Goal: Navigation & Orientation: Find specific page/section

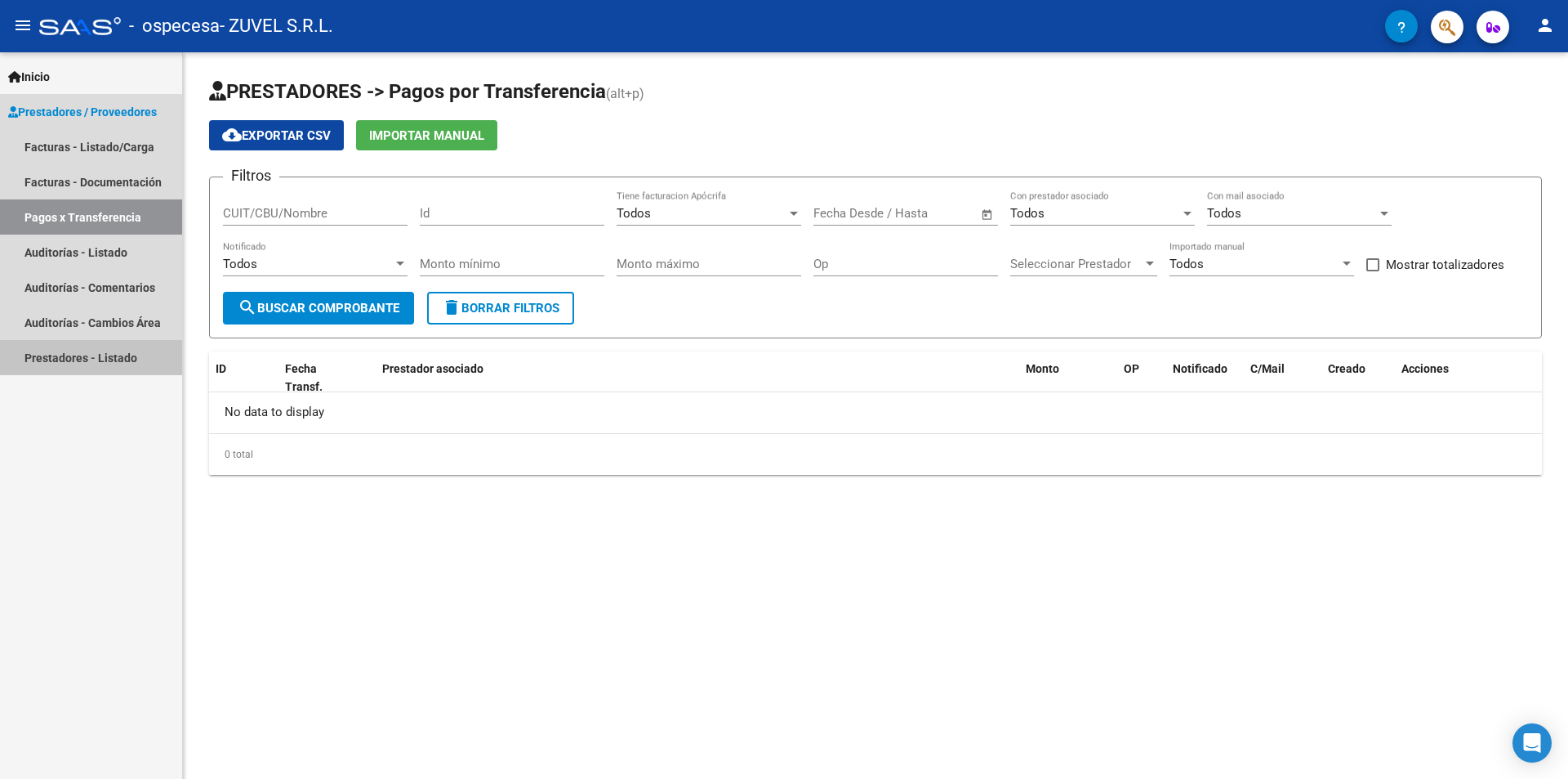
click at [80, 356] on link "Prestadores - Listado" at bounding box center [91, 358] width 182 height 35
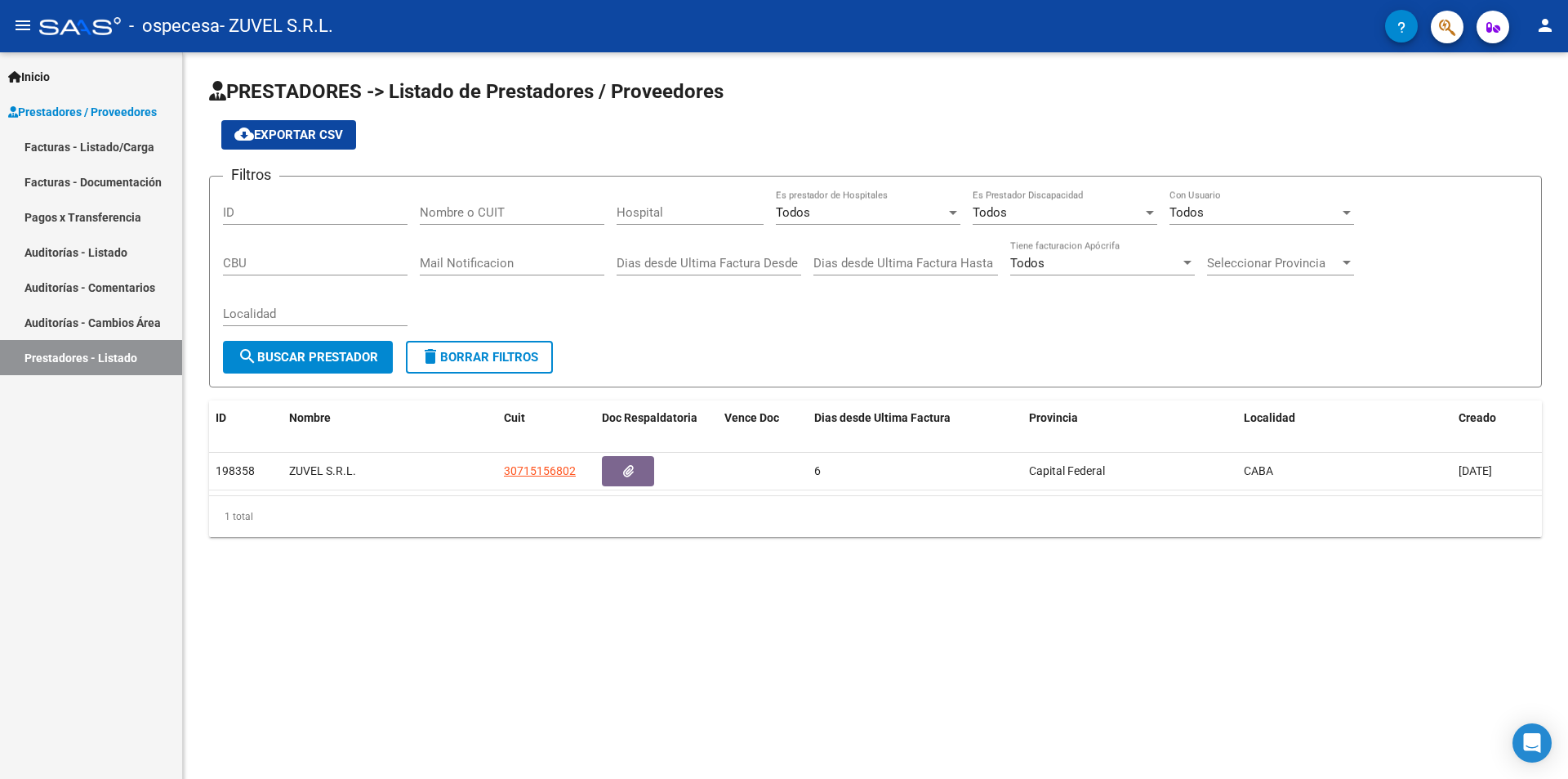
click at [105, 291] on link "Auditorías - Comentarios" at bounding box center [91, 288] width 182 height 35
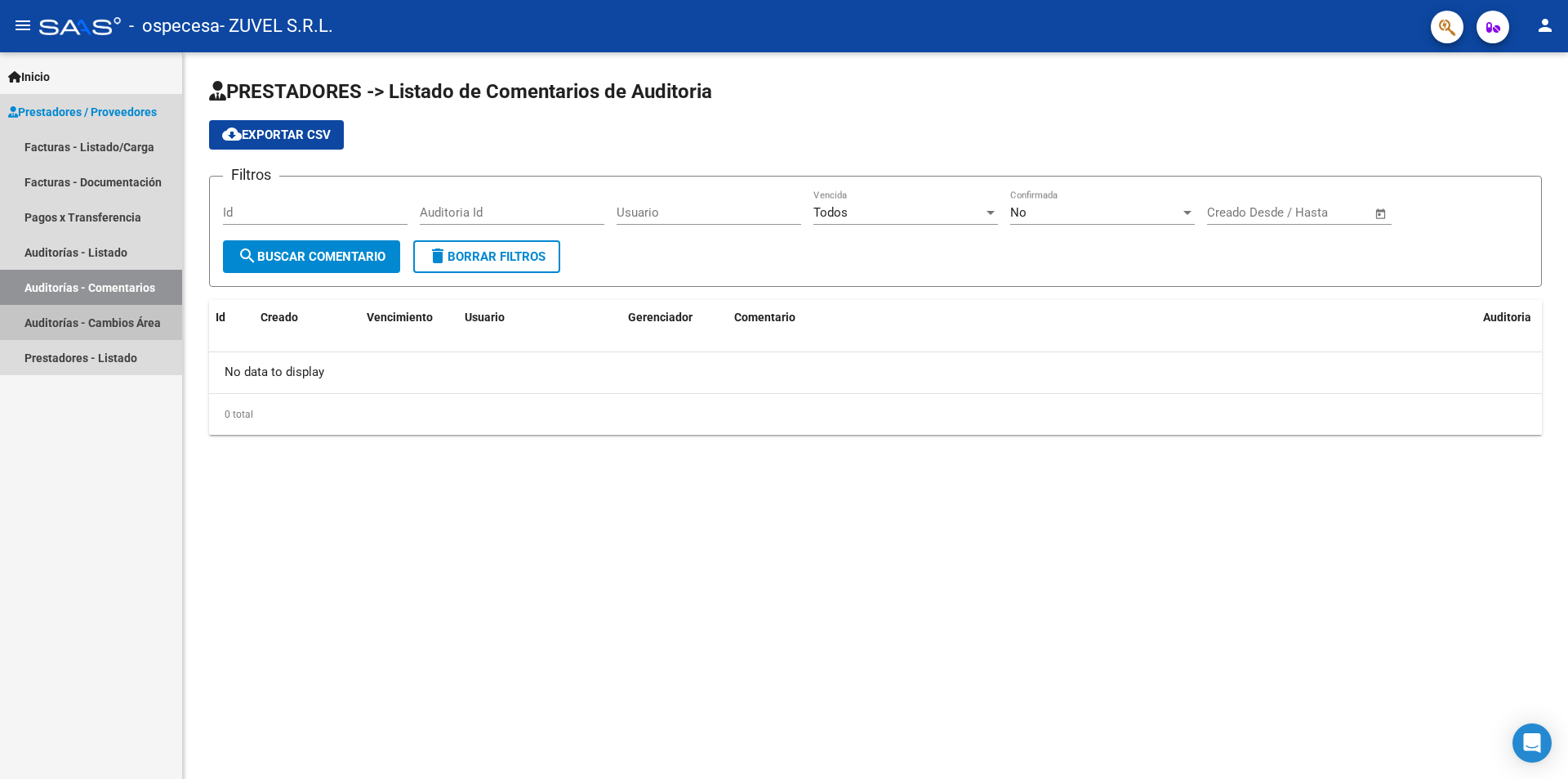
click at [103, 319] on link "Auditorías - Cambios Área" at bounding box center [91, 323] width 182 height 35
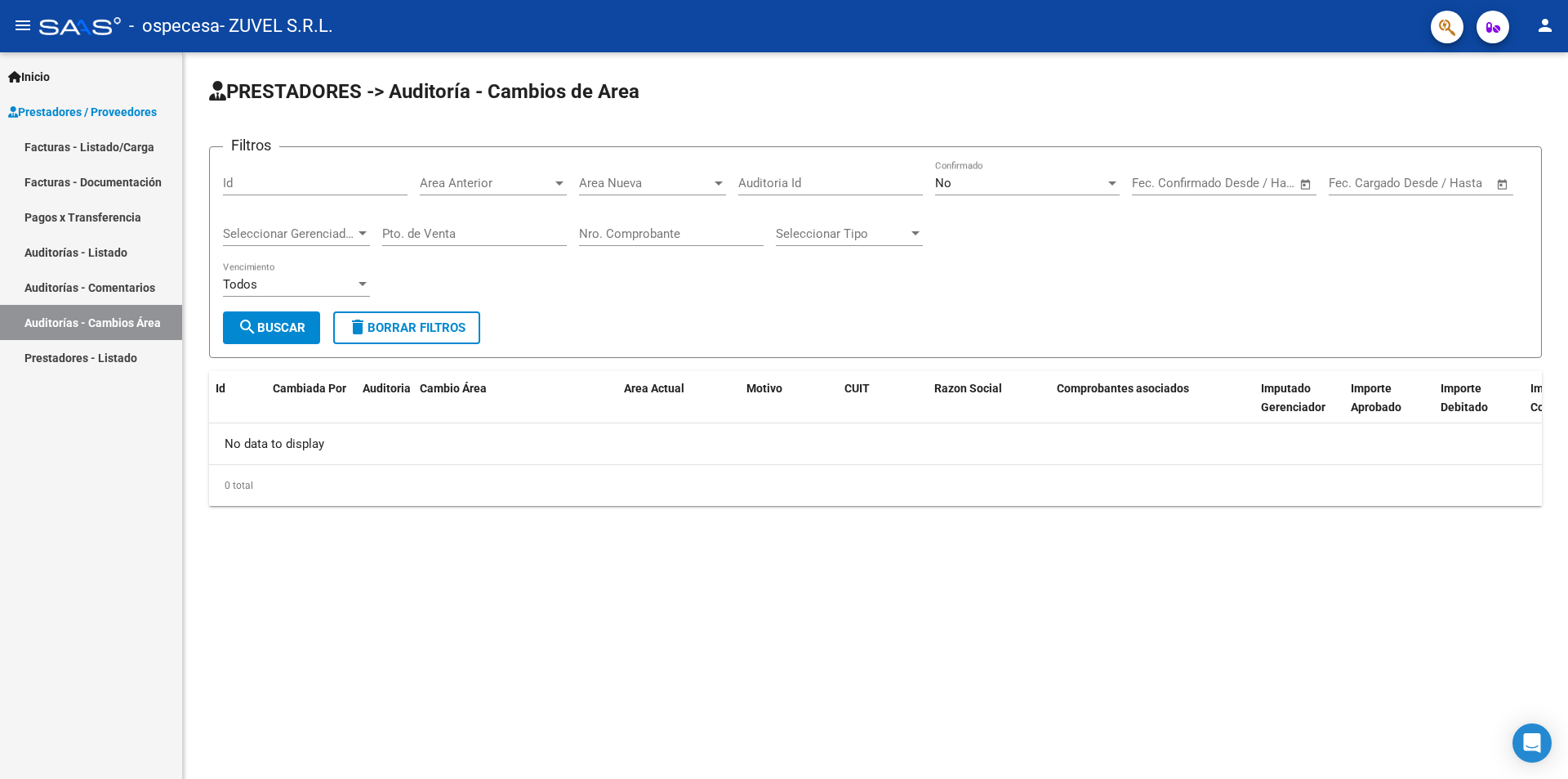
click at [103, 254] on link "Auditorías - Listado" at bounding box center [91, 253] width 182 height 35
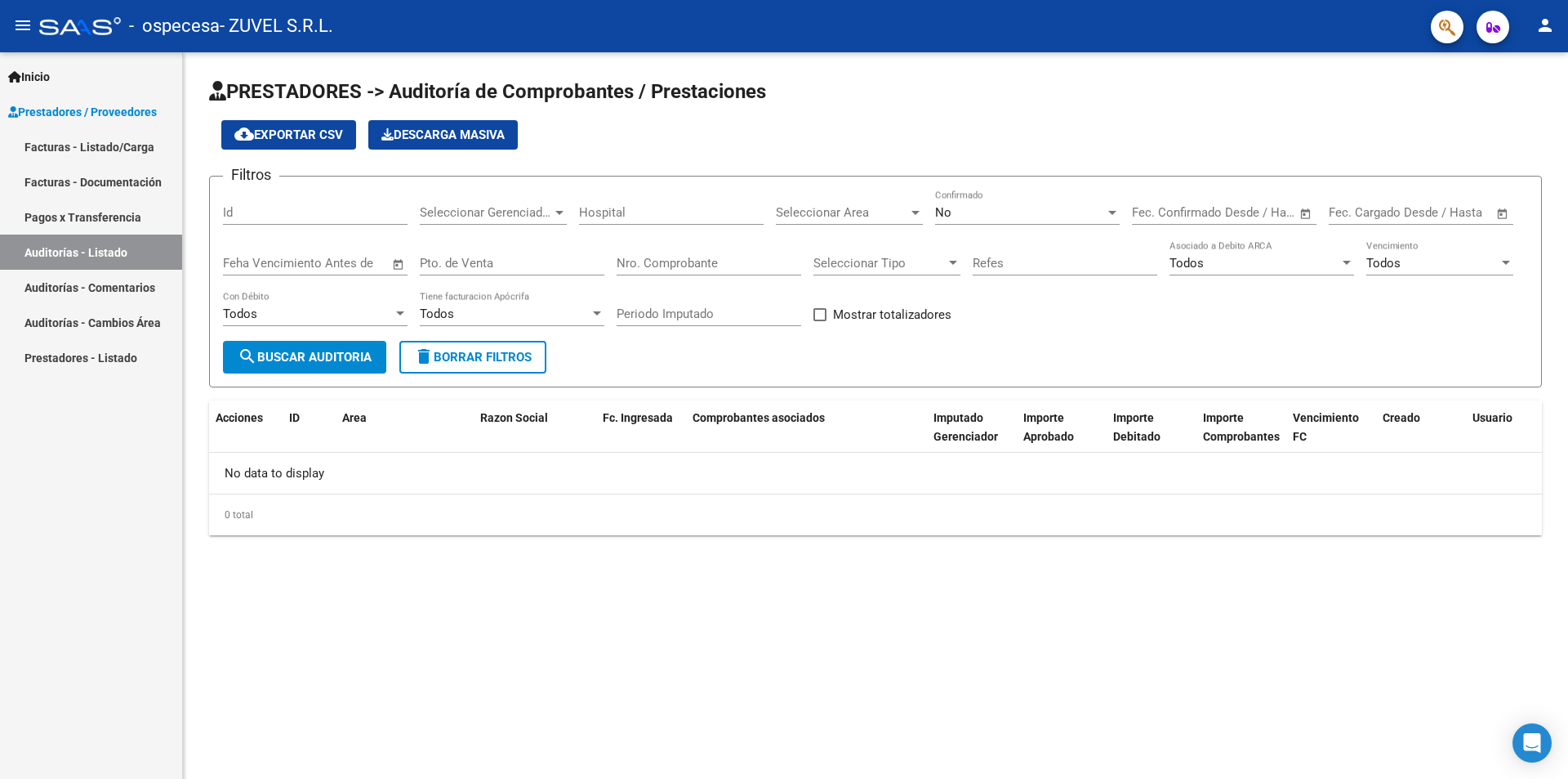
click at [107, 222] on link "Pagos x Transferencia" at bounding box center [91, 216] width 182 height 35
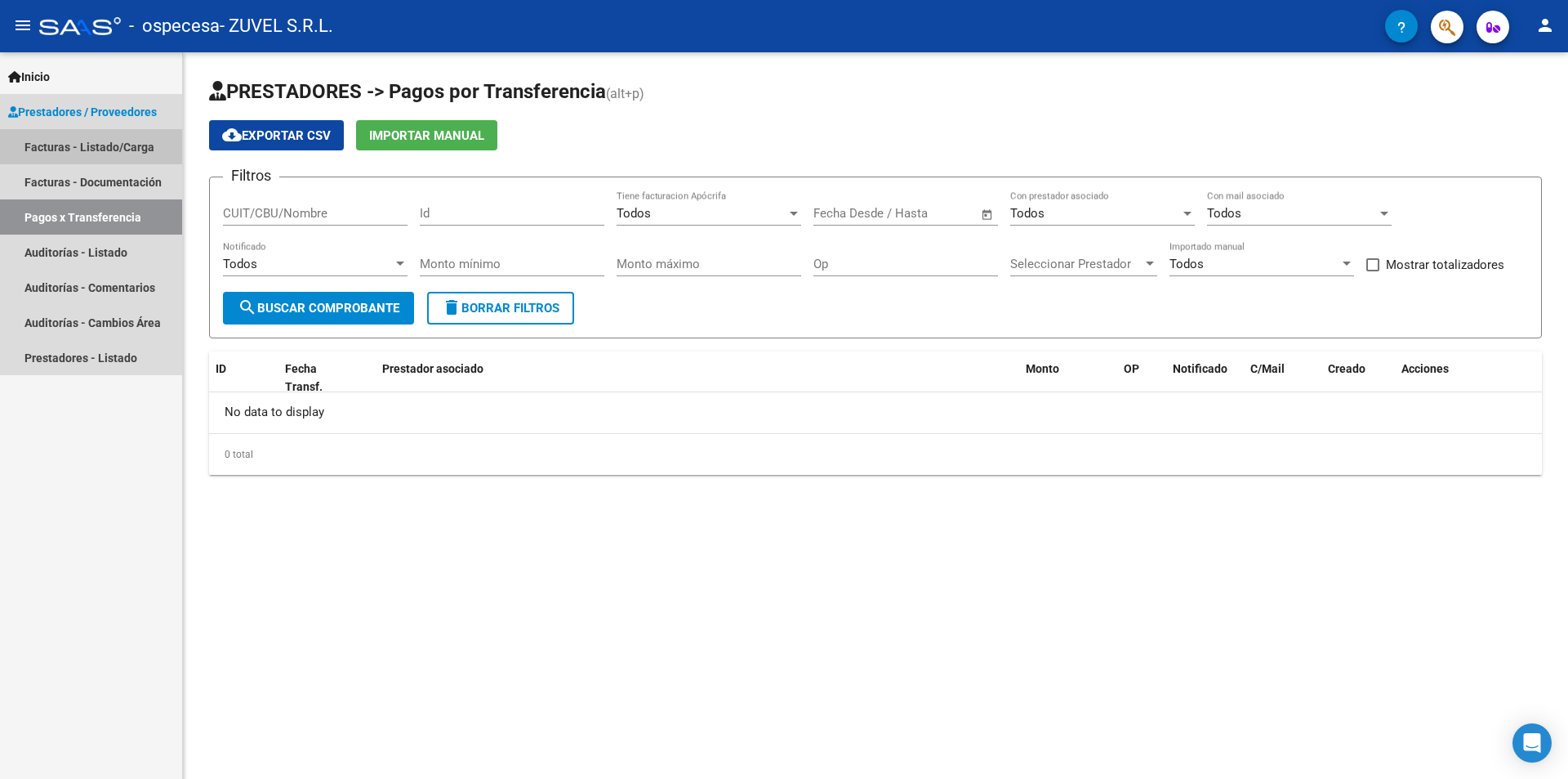
click at [89, 139] on link "Facturas - Listado/Carga" at bounding box center [91, 146] width 182 height 35
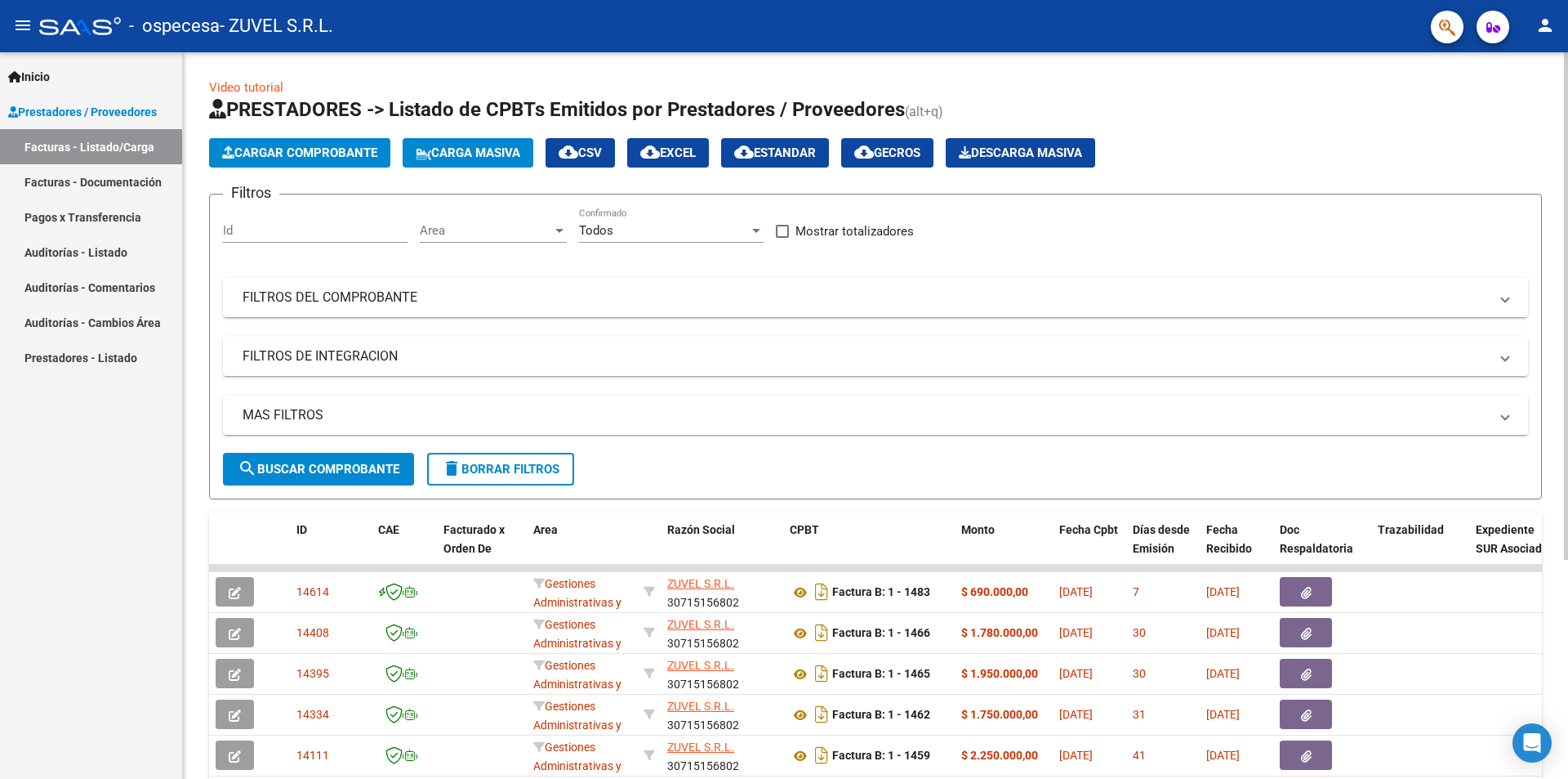
click at [1567, 686] on div at bounding box center [1566, 415] width 4 height 726
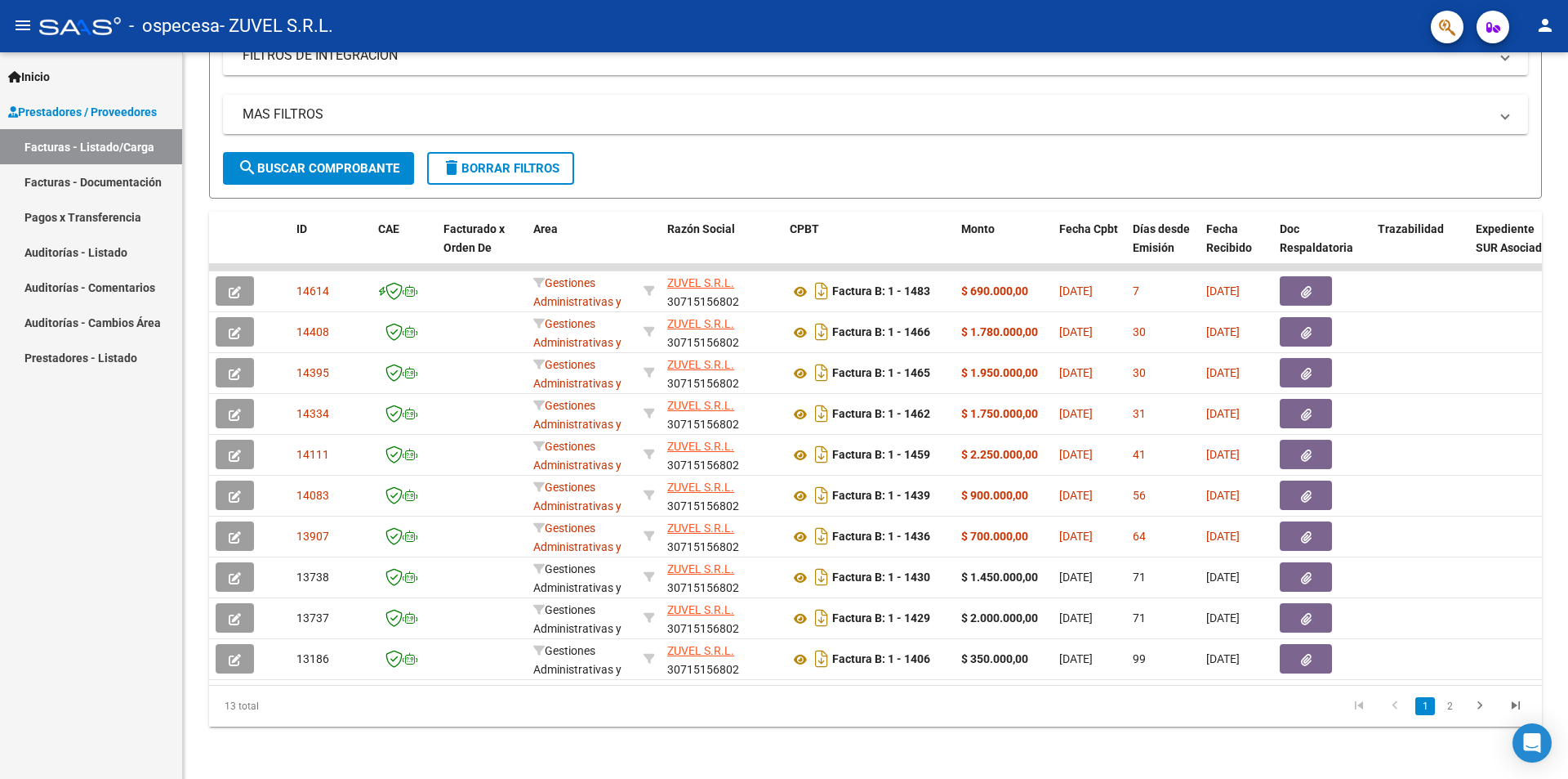
click at [52, 205] on link "Pagos x Transferencia" at bounding box center [91, 216] width 182 height 35
